Goal: Information Seeking & Learning: Check status

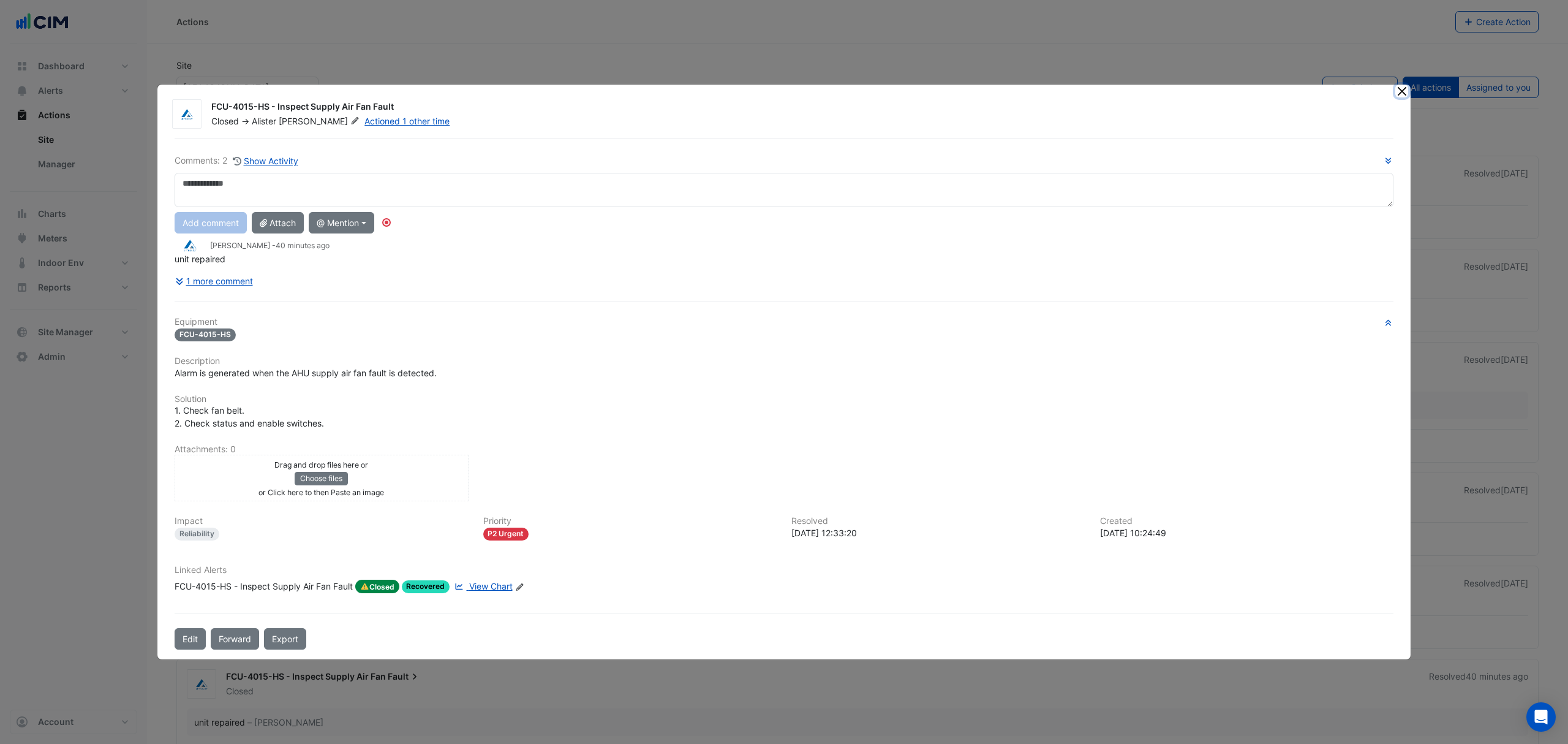
click at [1399, 88] on button "Close" at bounding box center [1402, 91] width 13 height 13
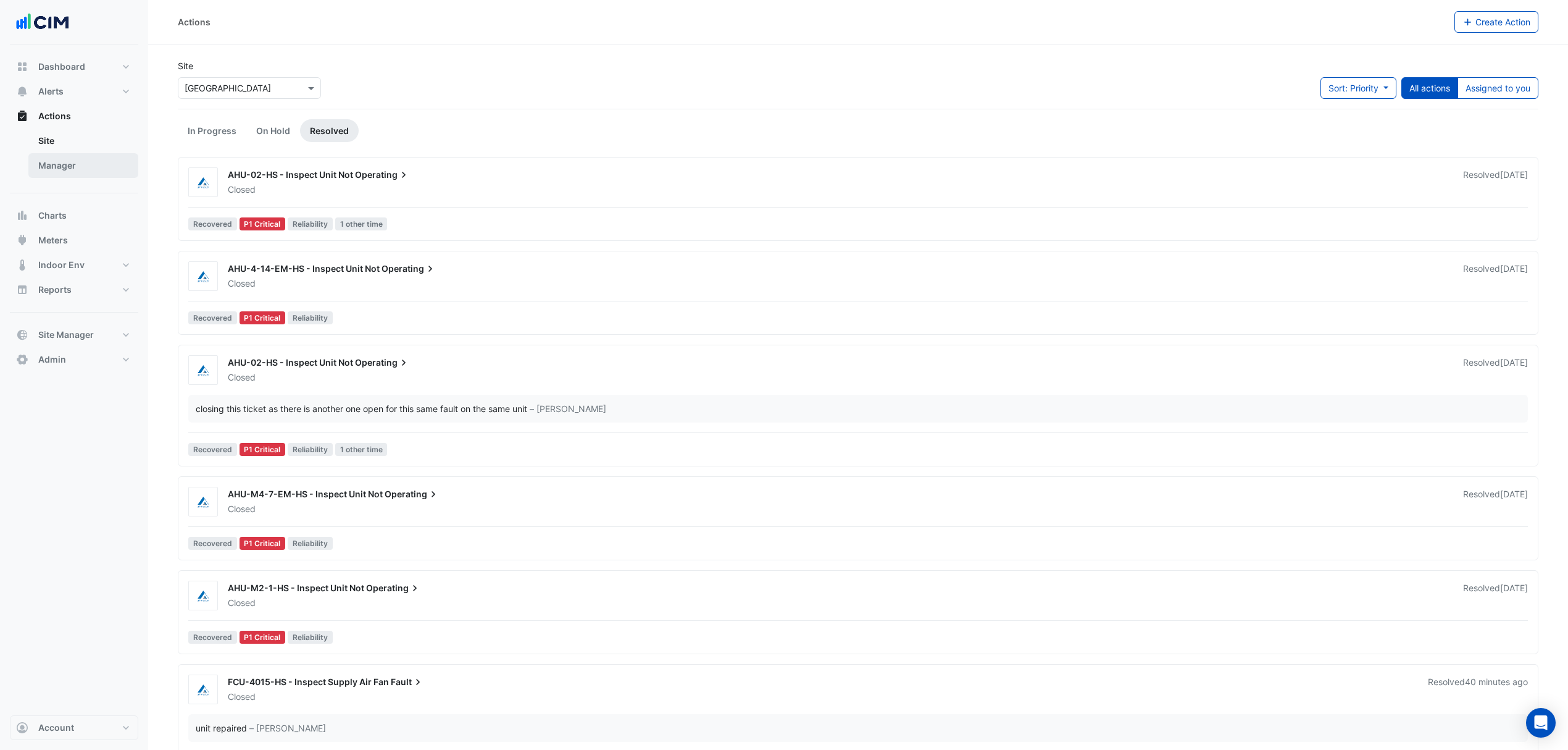
click at [64, 167] on link "Manager" at bounding box center [83, 165] width 110 height 25
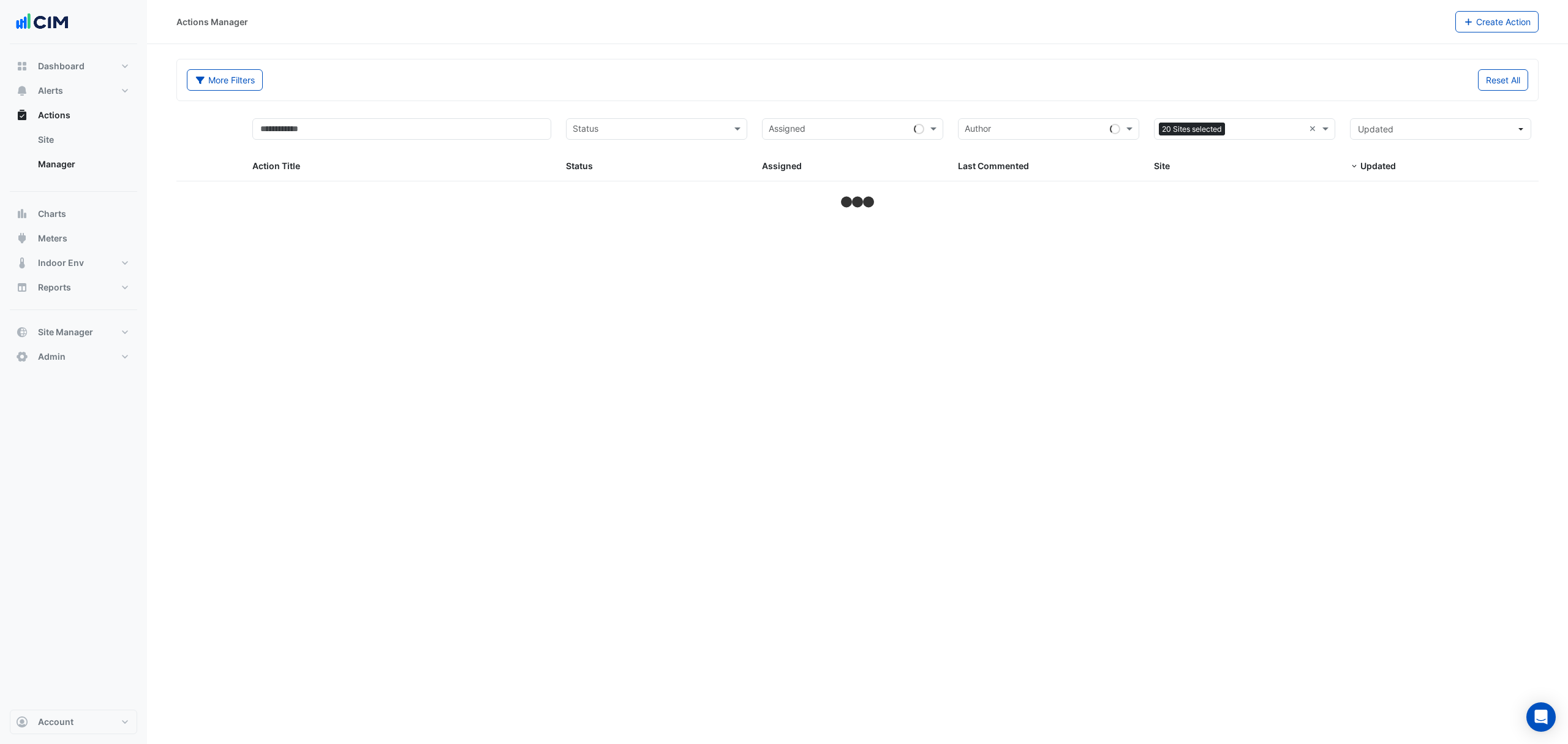
select select "***"
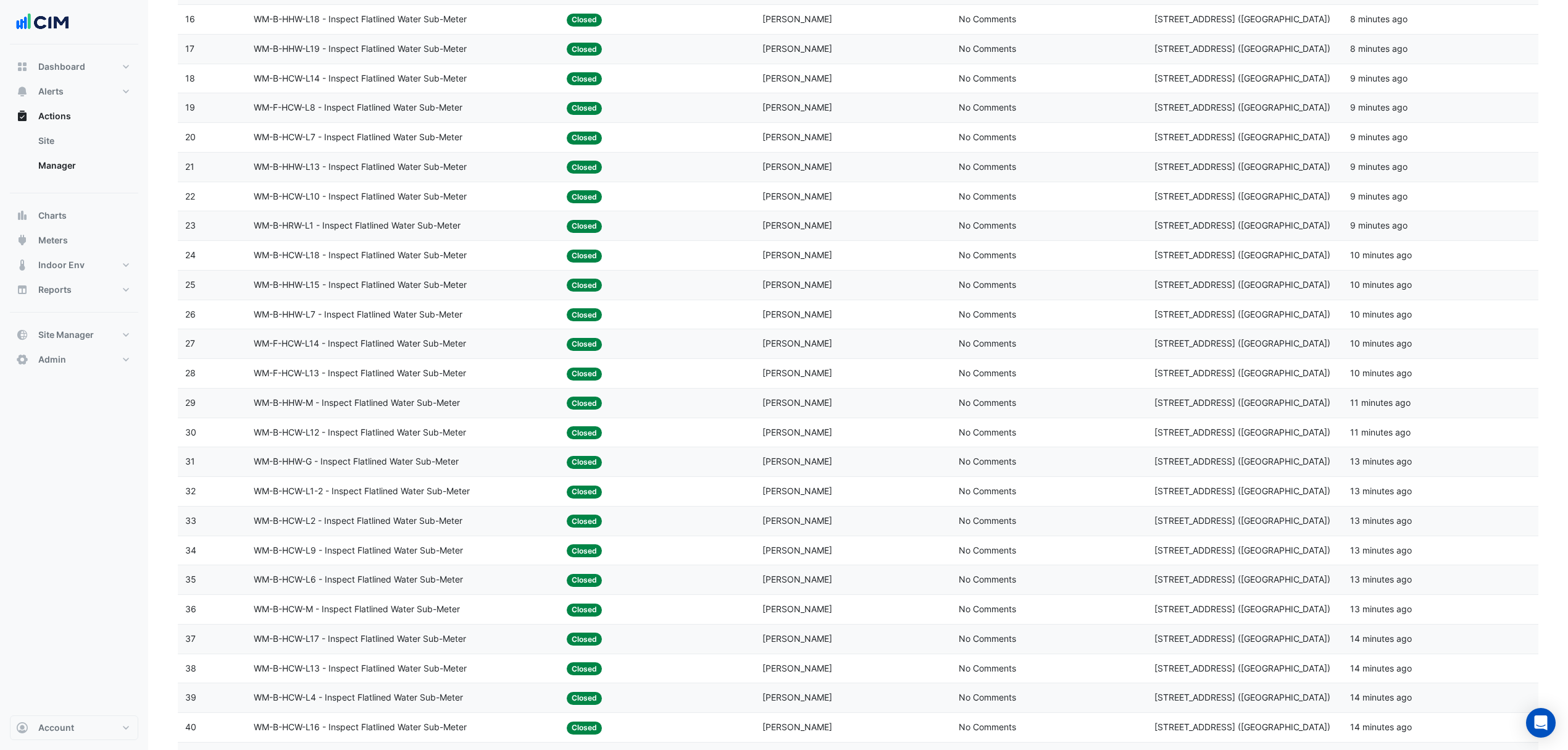
scroll to position [905, 0]
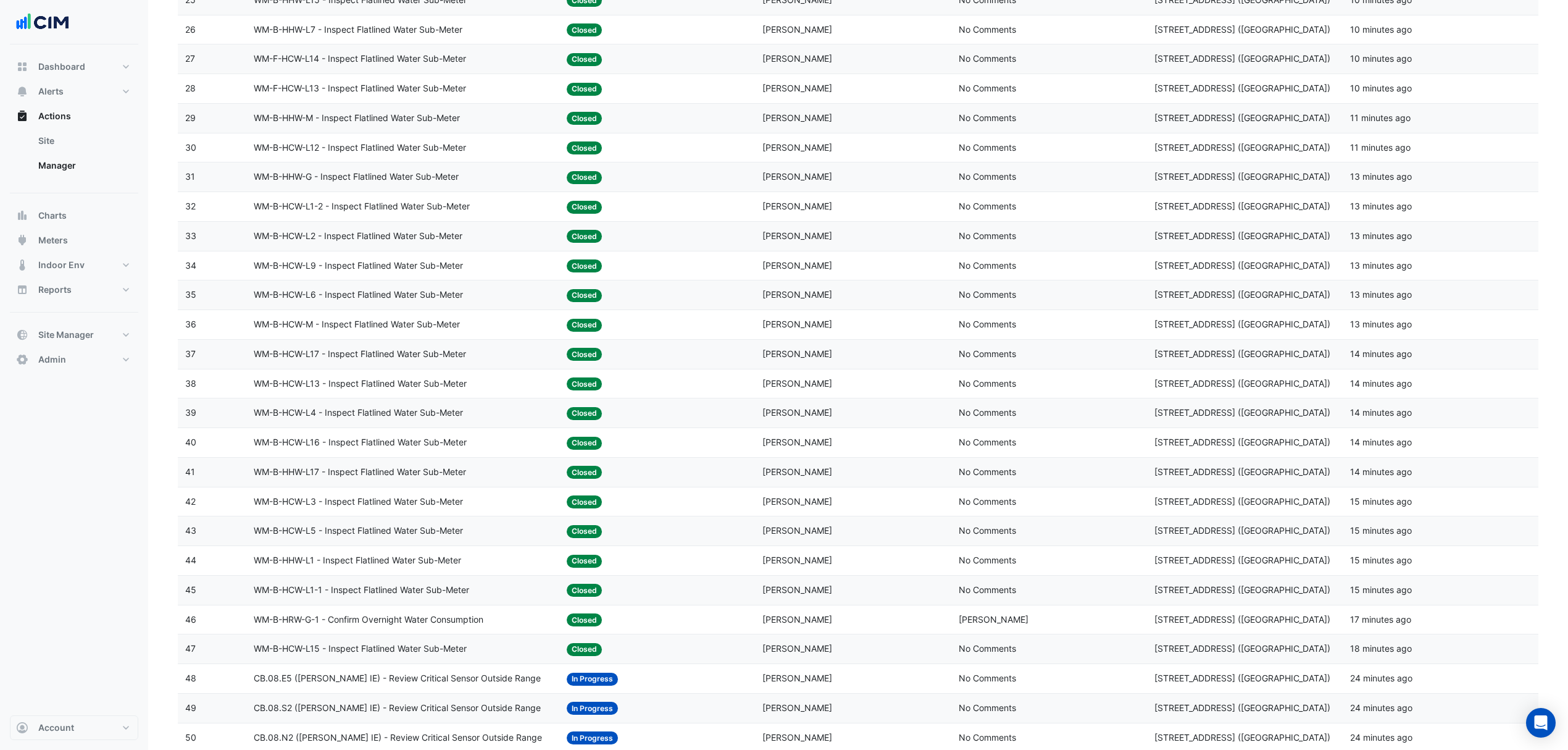
click at [395, 280] on datatable-body-cell "Action Title: WM-B-HCW-L9 - Inspect Flatlined Water Sub-Meter" at bounding box center [402, 265] width 313 height 29
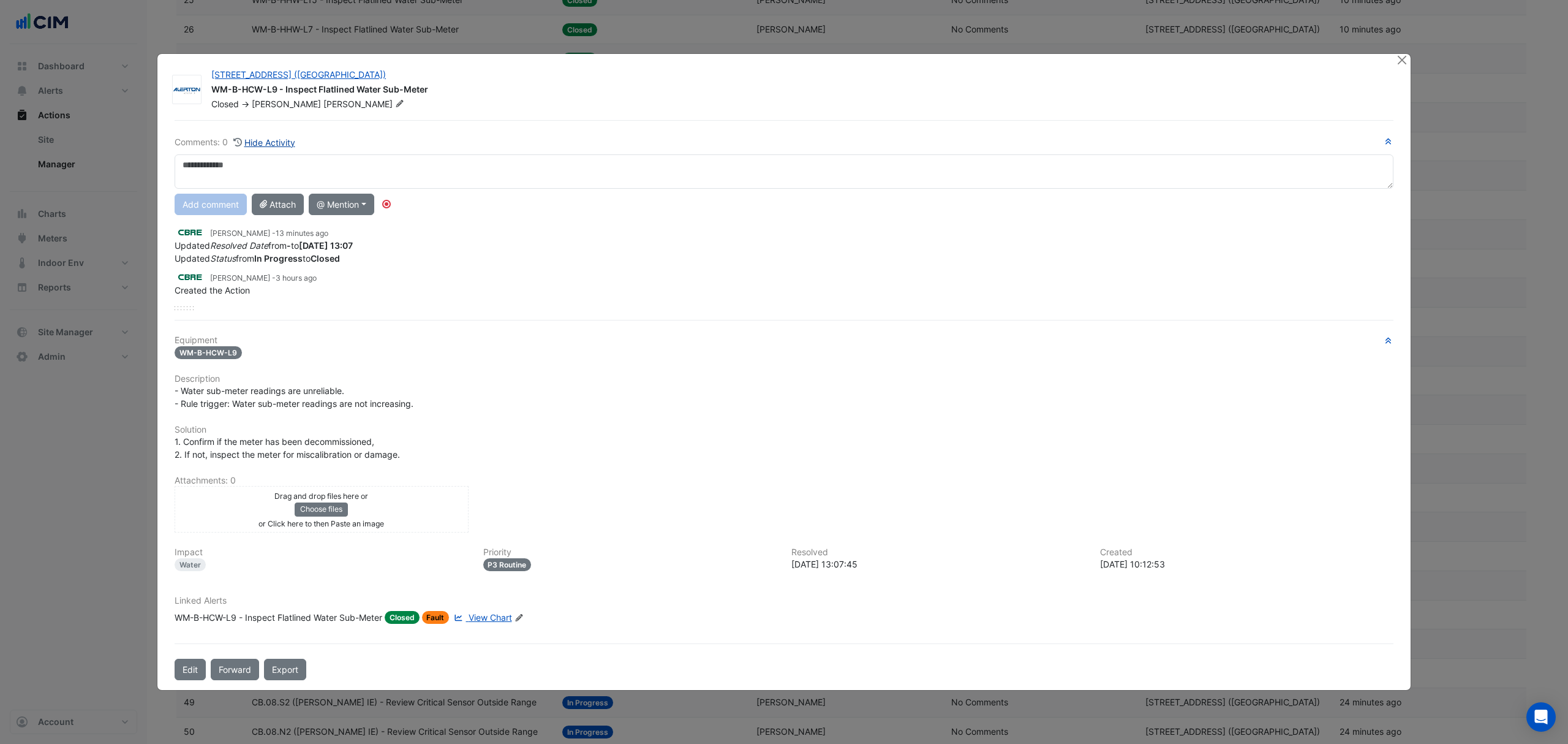
click at [284, 146] on button "Hide Activity" at bounding box center [264, 142] width 63 height 14
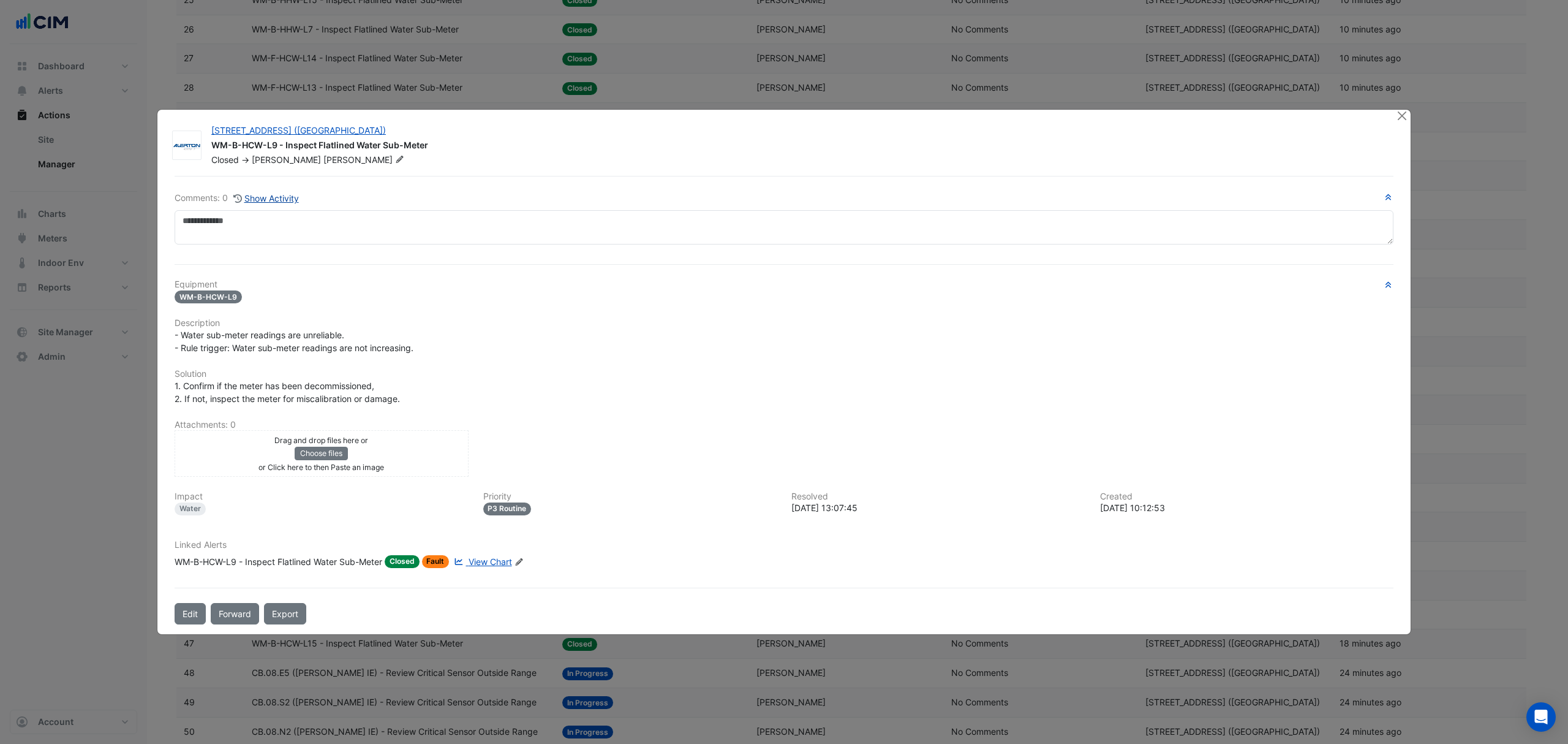
click at [273, 196] on button "Show Activity" at bounding box center [265, 197] width 66 height 14
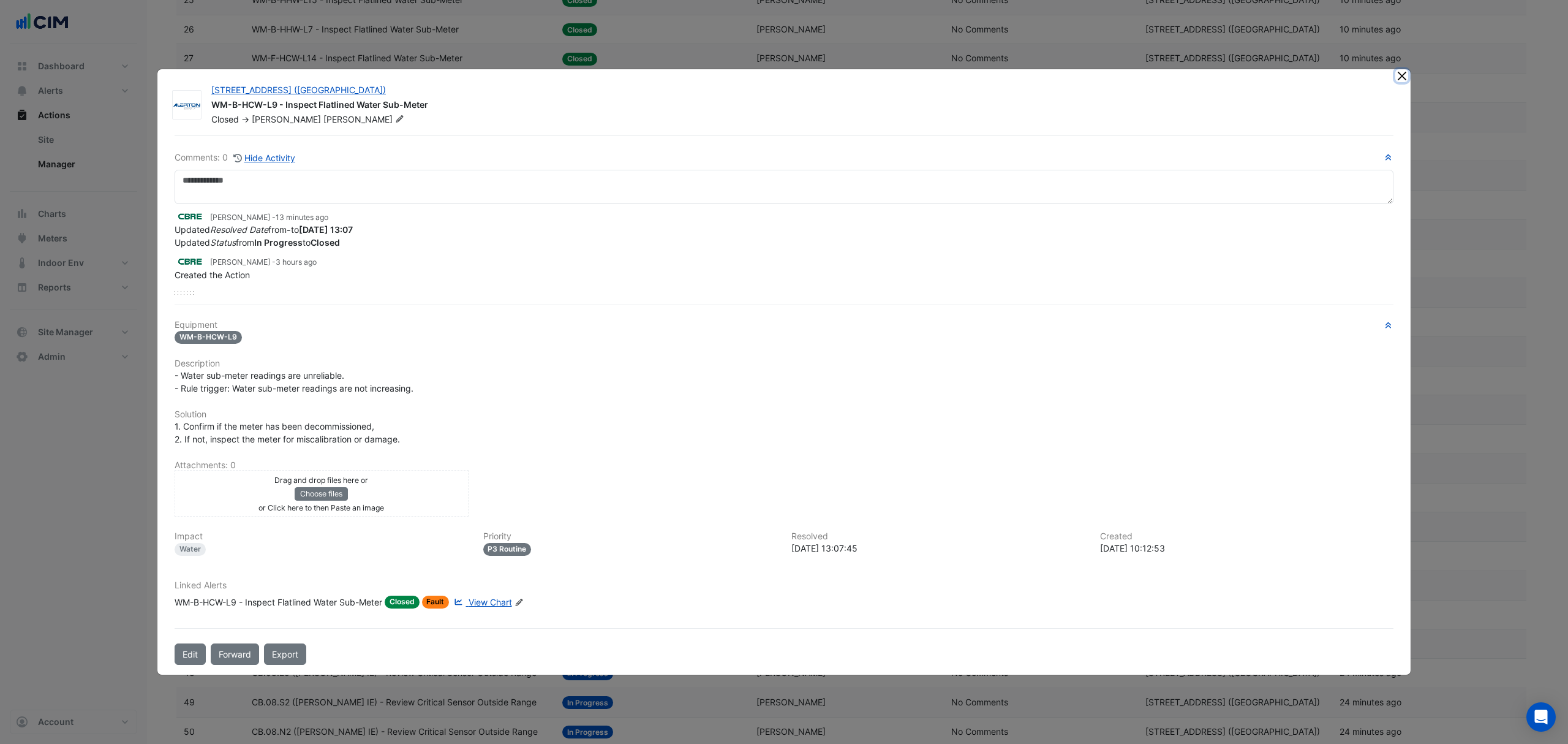
click at [1400, 82] on button "Close" at bounding box center [1402, 75] width 13 height 13
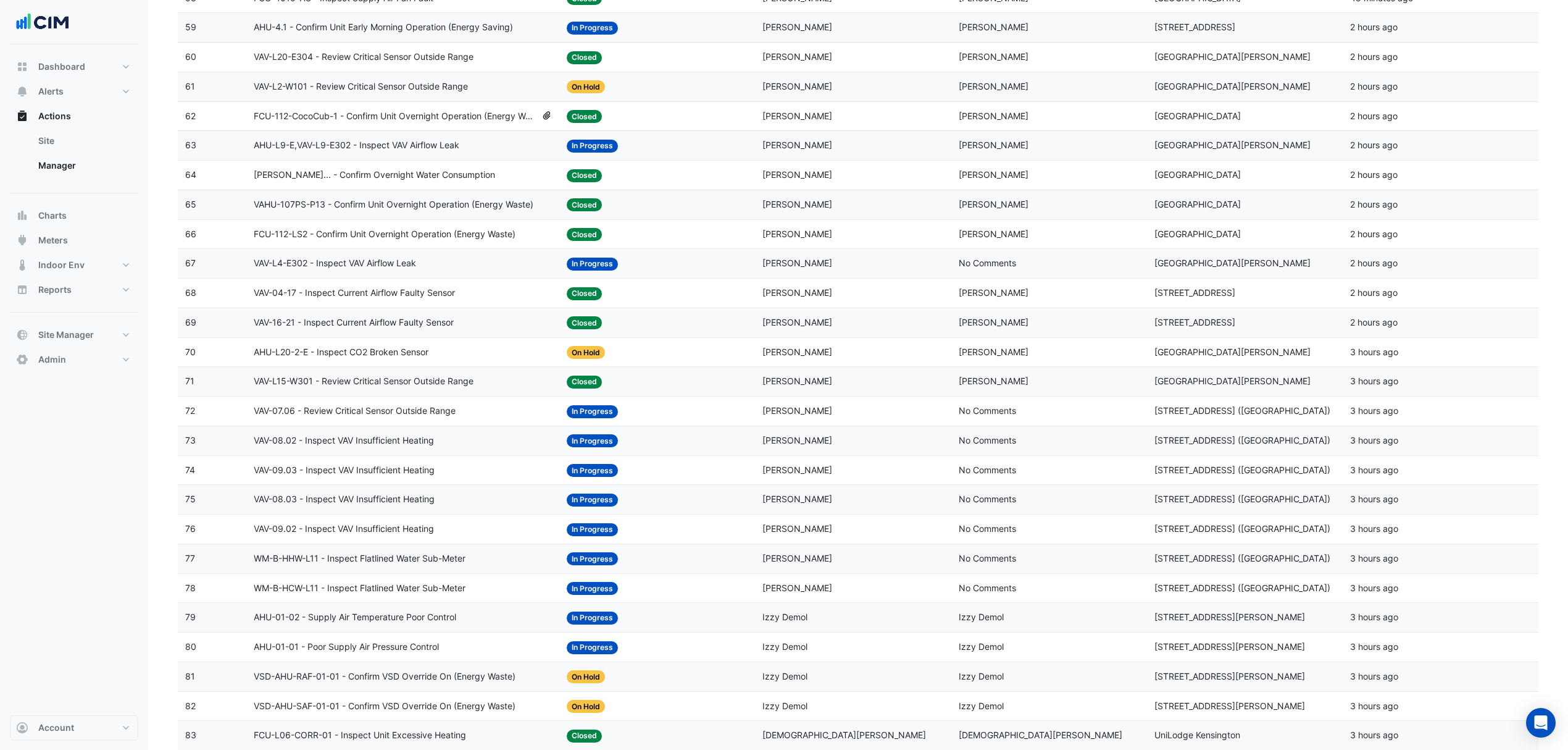
scroll to position [1893, 0]
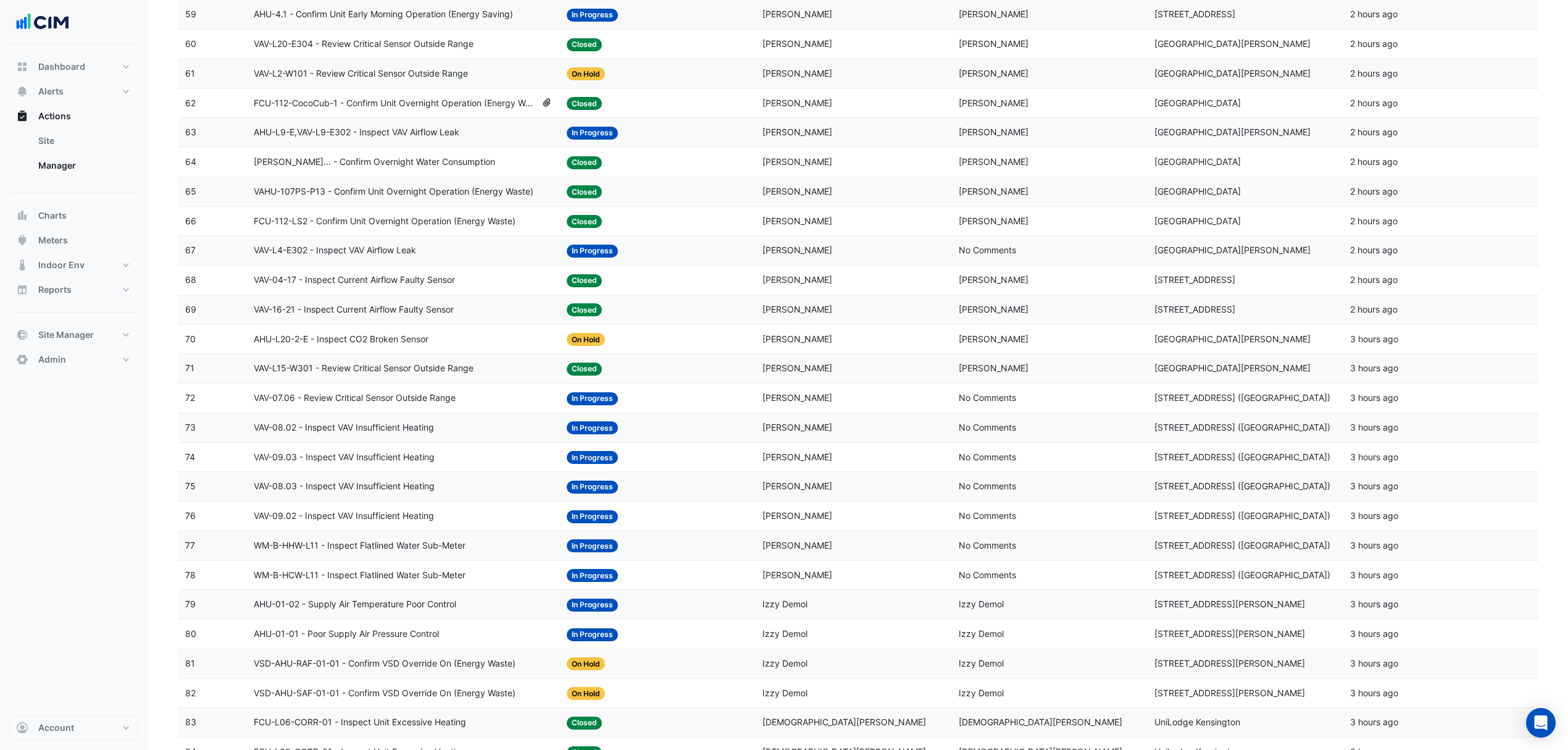
click at [443, 81] on span "VAV-L2-W101 - Review Critical Sensor Outside Range" at bounding box center [360, 74] width 214 height 14
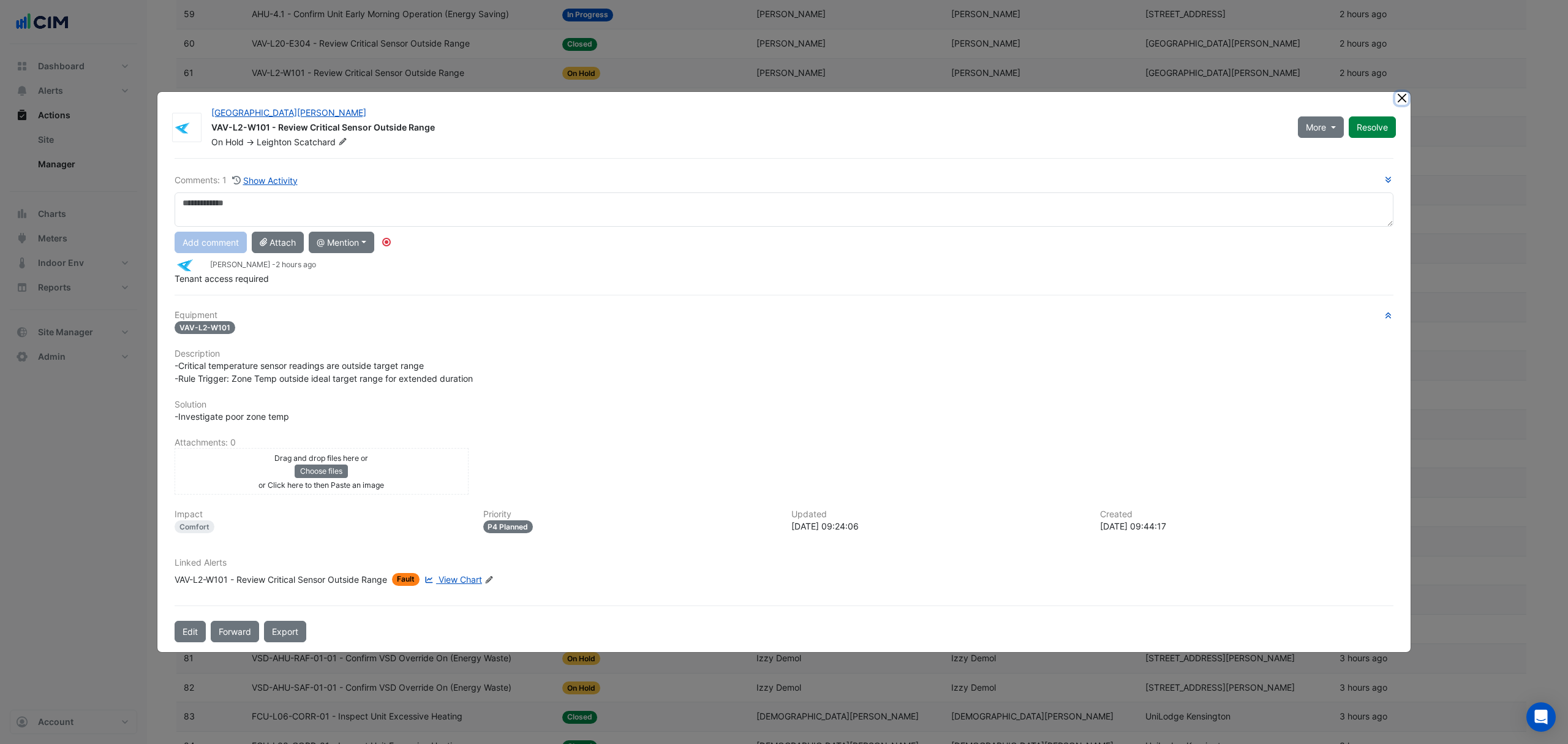
click at [1397, 98] on button "Close" at bounding box center [1402, 98] width 13 height 13
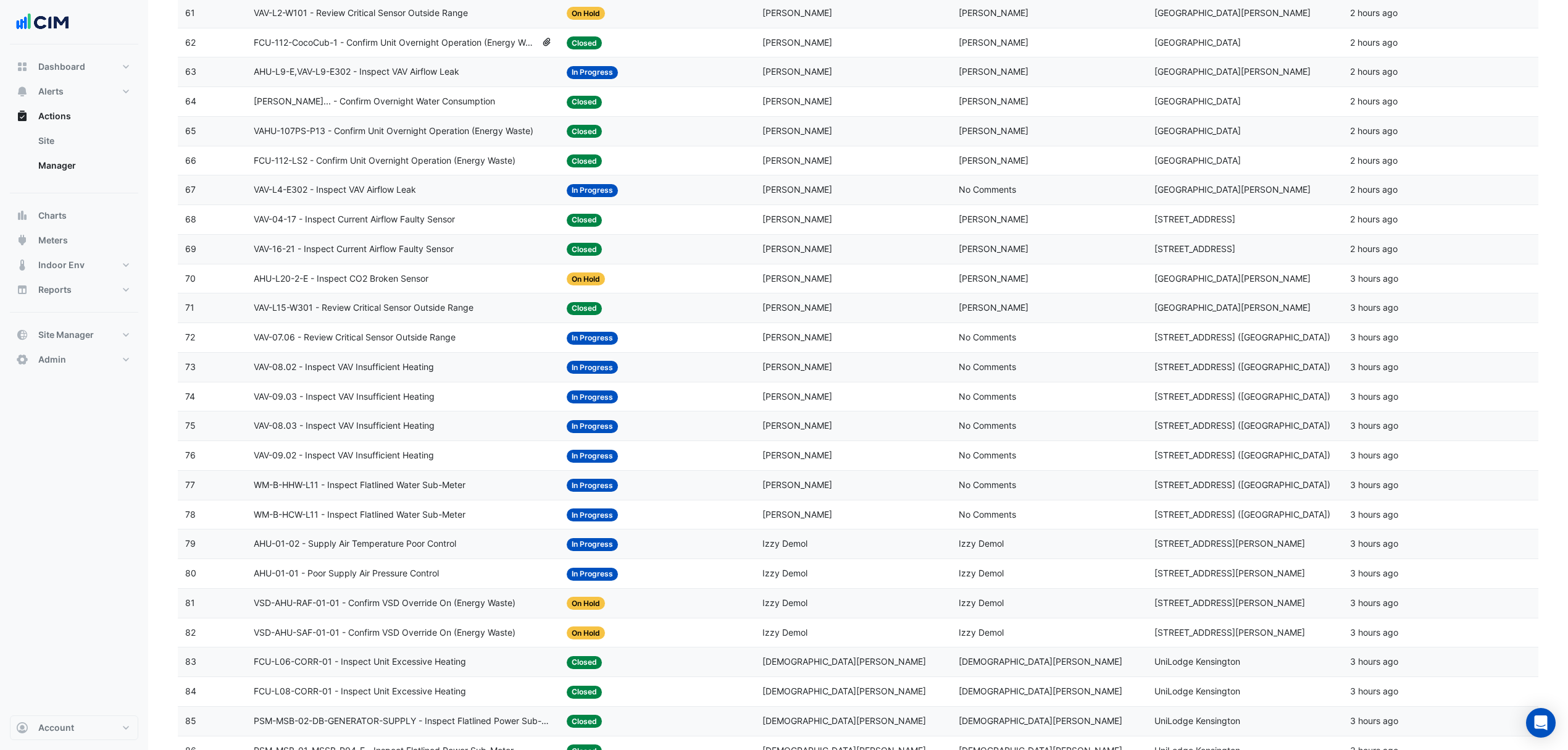
scroll to position [2140, 0]
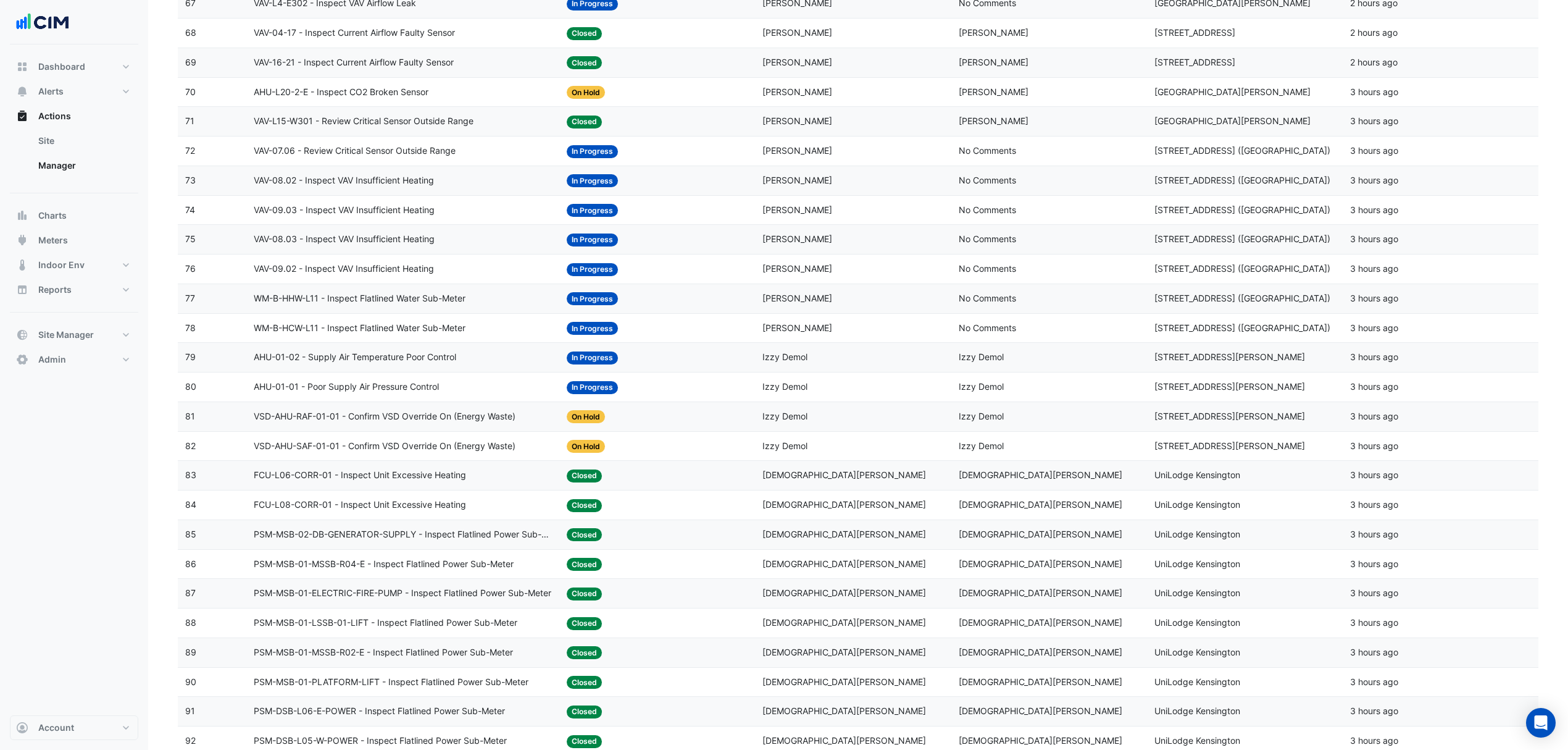
click at [402, 424] on span "VSD-AHU-RAF-01-01 - Confirm VSD Override On (Energy Waste)" at bounding box center [384, 416] width 262 height 14
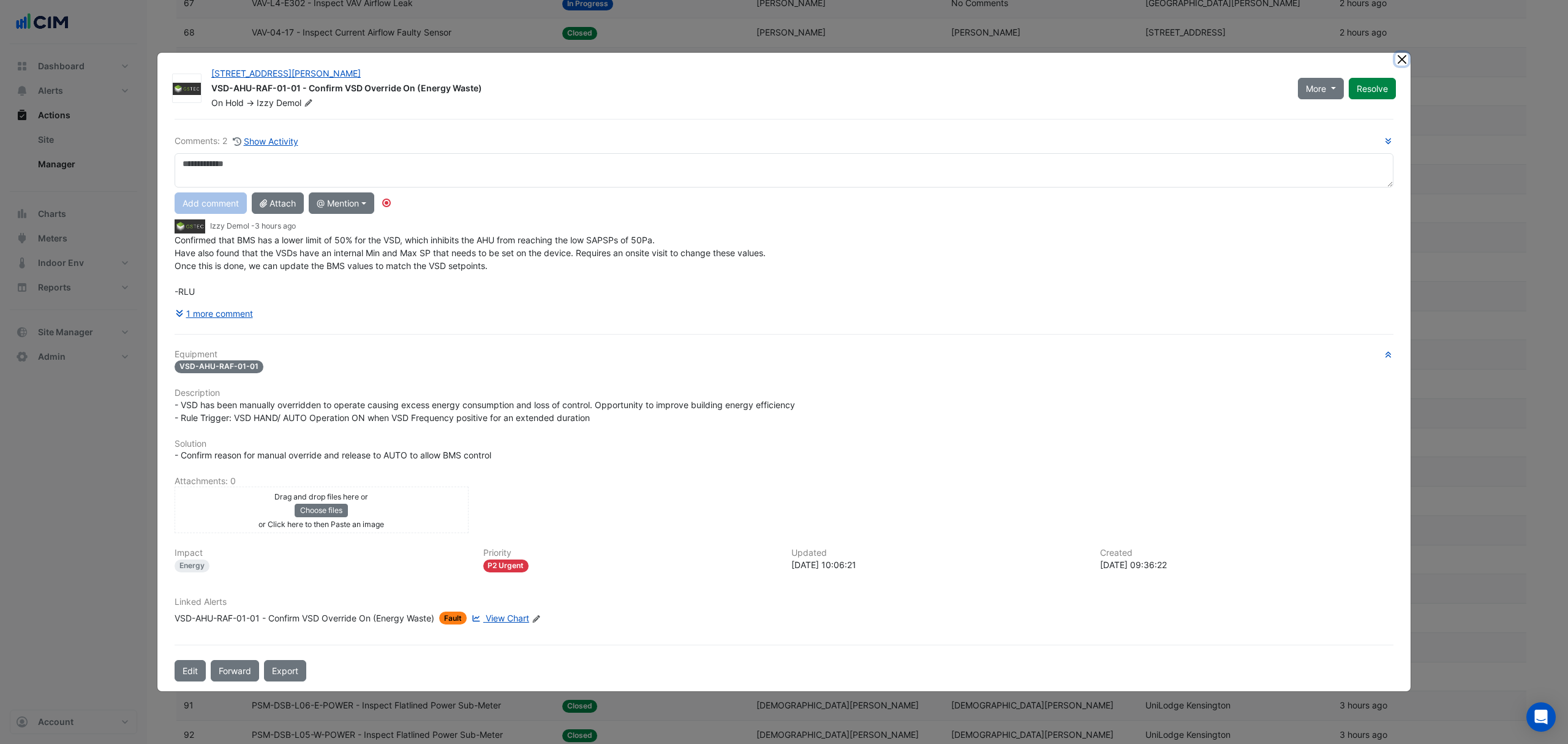
click at [1403, 55] on button "Close" at bounding box center [1402, 59] width 13 height 13
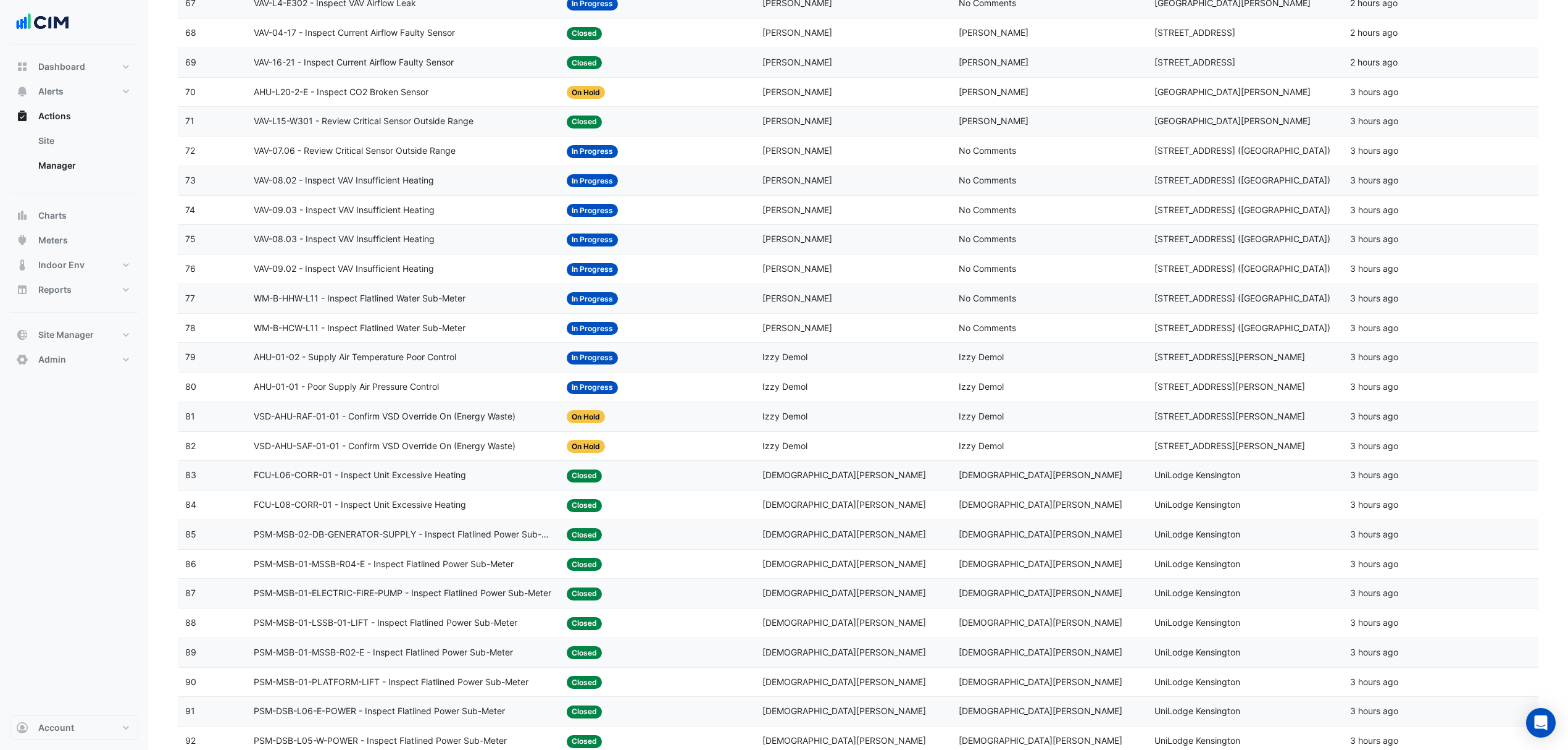
click at [353, 394] on span "AHU-01-01 - Poor Supply Air Pressure Control" at bounding box center [346, 387] width 185 height 14
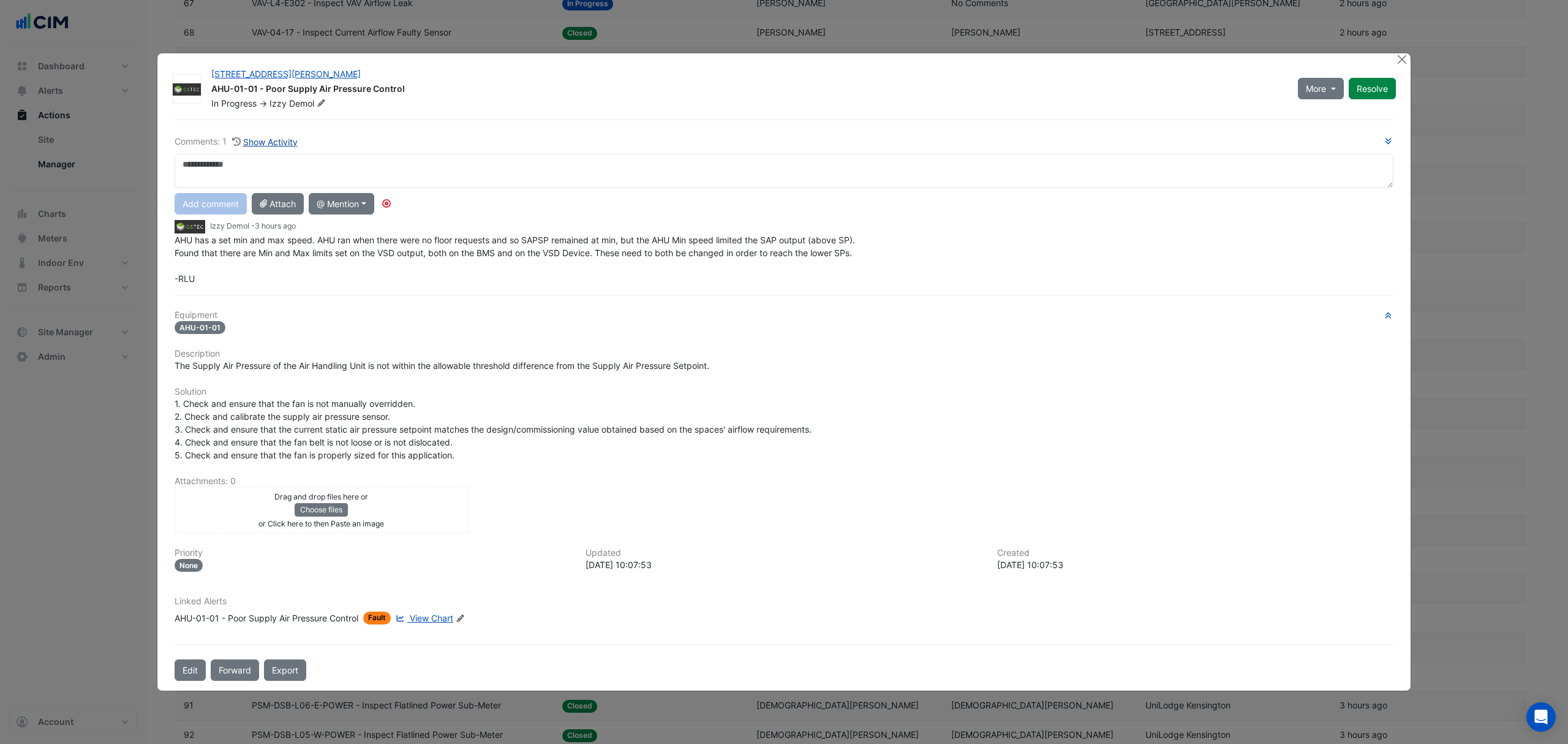
click at [261, 137] on button "Show Activity" at bounding box center [265, 141] width 66 height 14
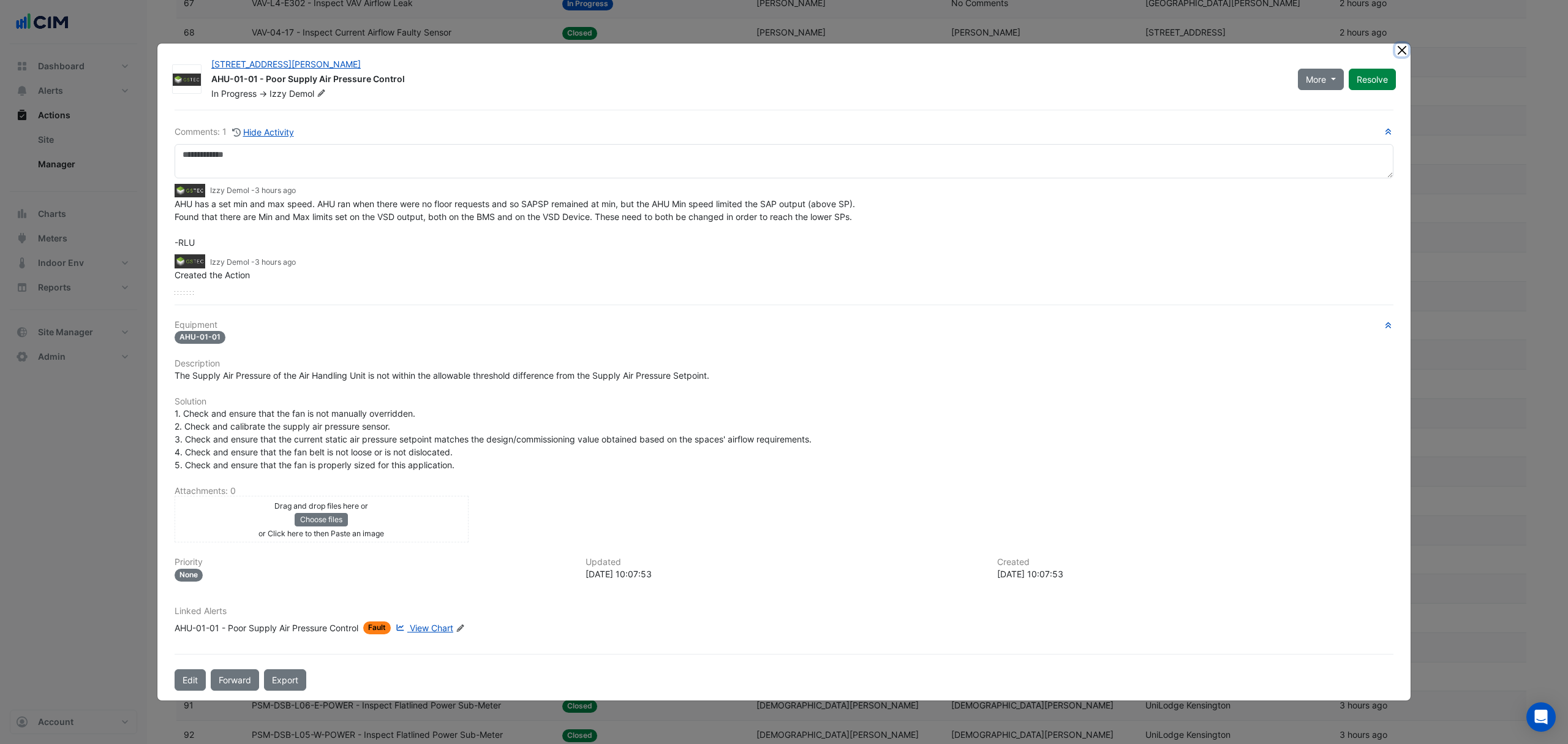
click at [1407, 52] on button "Close" at bounding box center [1402, 50] width 13 height 13
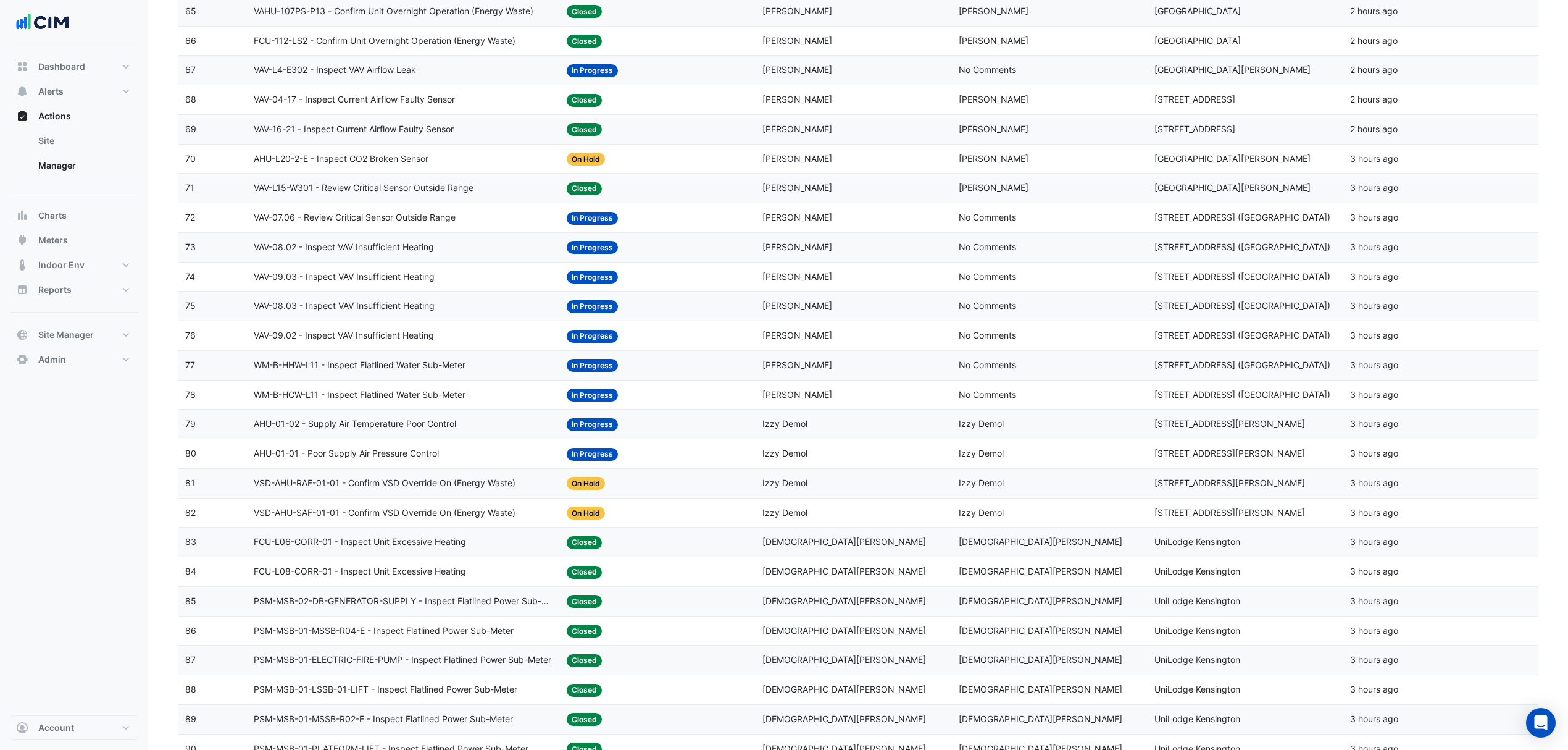
scroll to position [2305, 0]
